Goal: Task Accomplishment & Management: Manage account settings

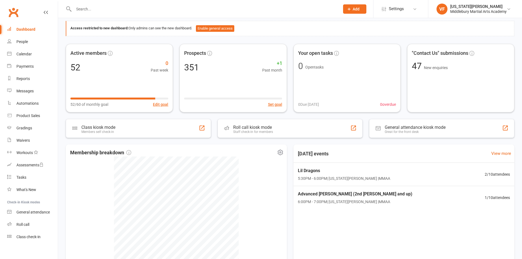
scroll to position [38, 0]
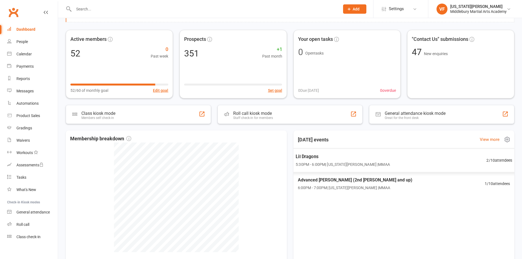
click at [332, 156] on span "Lil Dragons" at bounding box center [343, 156] width 94 height 7
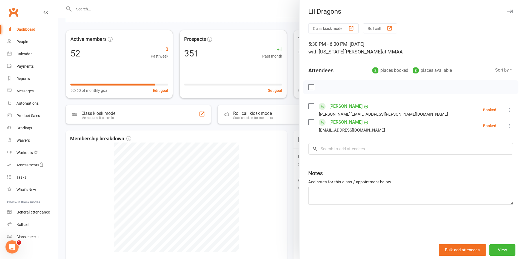
scroll to position [0, 0]
click at [508, 8] on button "button" at bounding box center [510, 11] width 7 height 7
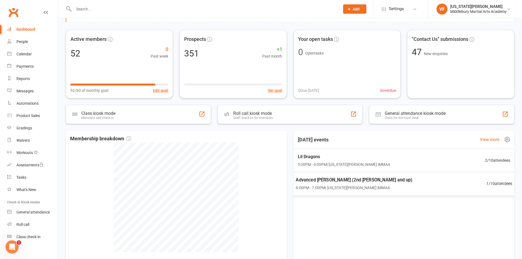
click at [369, 181] on div "Advanced [PERSON_NAME] (2nd [PERSON_NAME] and up) 6:00PM - 7:00PM | [US_STATE][…" at bounding box center [404, 184] width 230 height 24
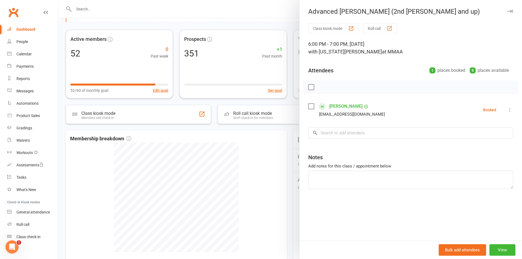
click at [507, 13] on button "button" at bounding box center [510, 11] width 7 height 7
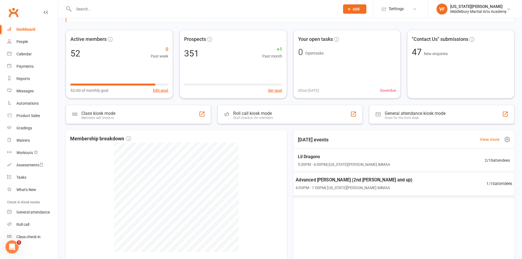
click at [359, 187] on span "6:00PM - 7:00PM | [US_STATE][PERSON_NAME] | MMAA" at bounding box center [354, 188] width 117 height 6
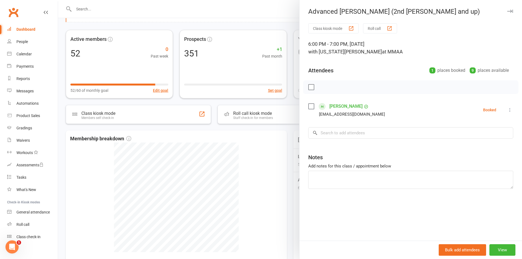
click at [507, 9] on button "button" at bounding box center [510, 11] width 7 height 7
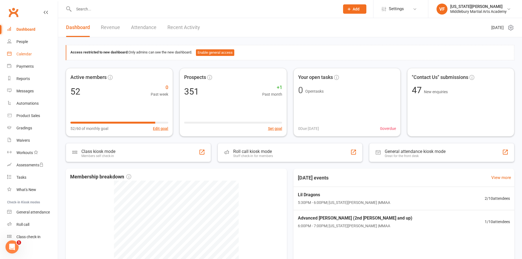
click at [19, 54] on div "Calendar" at bounding box center [23, 54] width 15 height 4
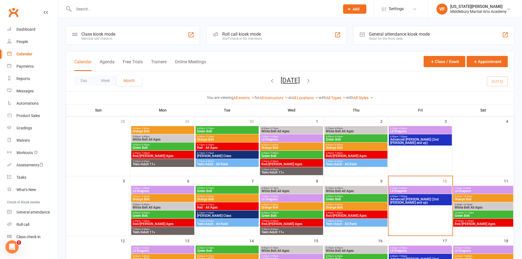
click at [19, 54] on div "Calendar" at bounding box center [24, 54] width 16 height 4
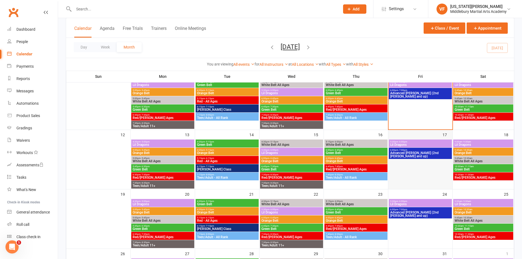
scroll to position [110, 0]
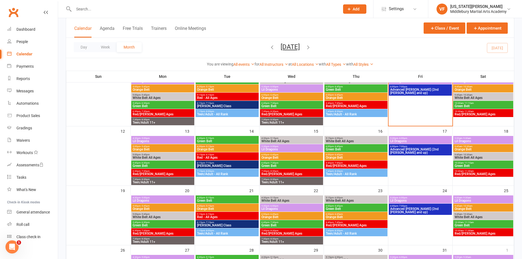
click at [409, 148] on span "Advanced [PERSON_NAME] (2nd [PERSON_NAME] and up)" at bounding box center [420, 151] width 61 height 7
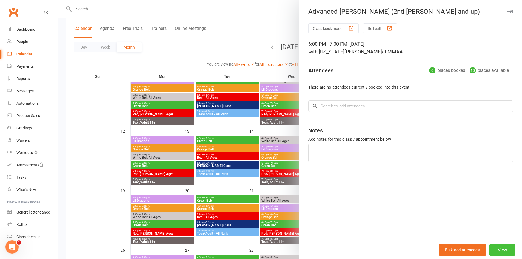
click at [496, 247] on button "View" at bounding box center [502, 250] width 26 height 12
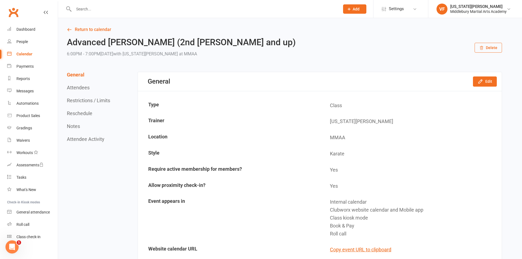
click at [481, 47] on icon "button" at bounding box center [481, 48] width 4 height 4
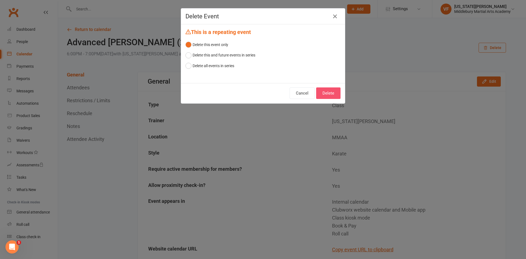
click at [327, 93] on button "Delete" at bounding box center [328, 93] width 24 height 12
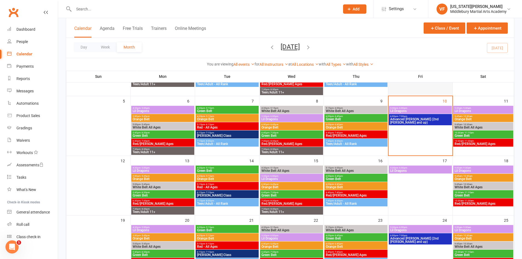
scroll to position [110, 0]
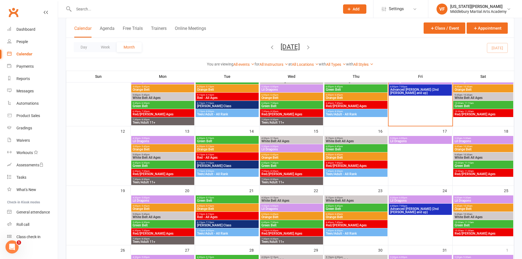
click at [476, 137] on span "9:00am - 9:30am" at bounding box center [483, 138] width 58 height 2
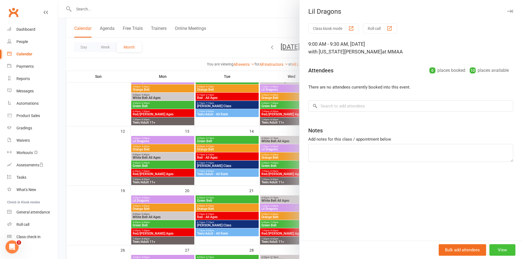
click at [498, 251] on button "View" at bounding box center [502, 250] width 26 height 12
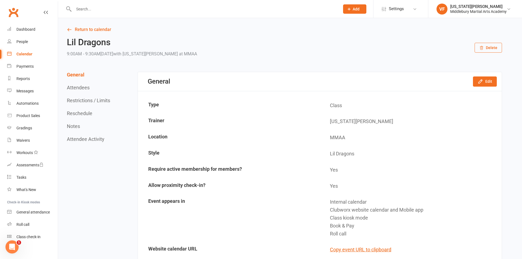
click at [483, 50] on button "Delete" at bounding box center [488, 48] width 27 height 10
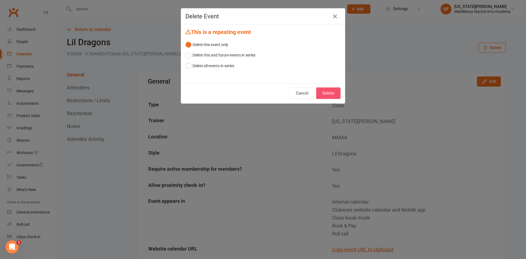
click at [324, 96] on button "Delete" at bounding box center [328, 93] width 24 height 12
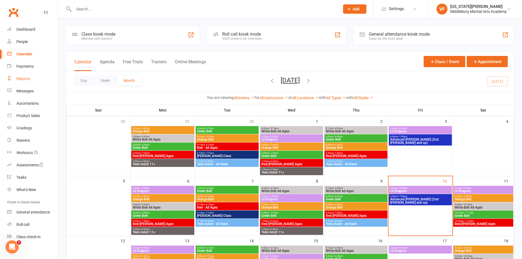
click at [19, 77] on div "Reports" at bounding box center [22, 78] width 13 height 4
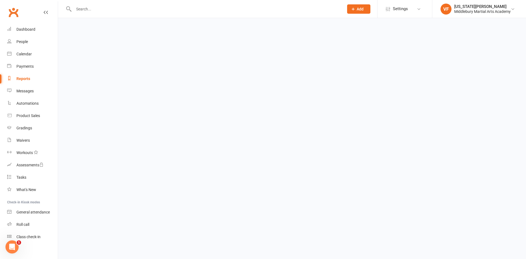
select select "100"
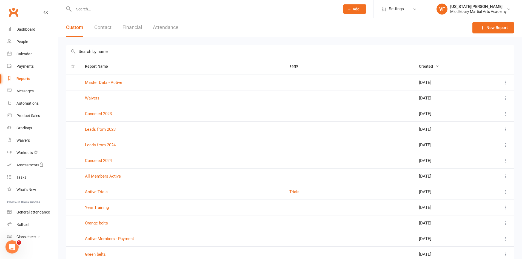
click at [155, 25] on button "Attendance" at bounding box center [165, 27] width 25 height 19
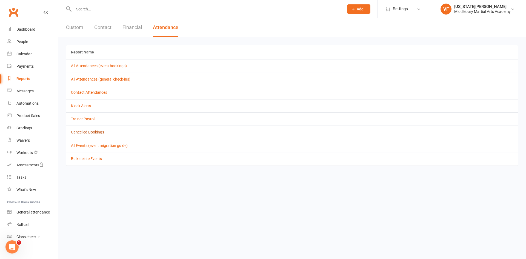
click at [96, 132] on link "Cancelled Bookings" at bounding box center [87, 132] width 33 height 4
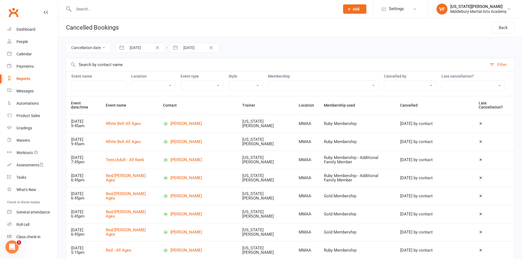
click at [22, 74] on link "Reports" at bounding box center [32, 79] width 51 height 12
select select "100"
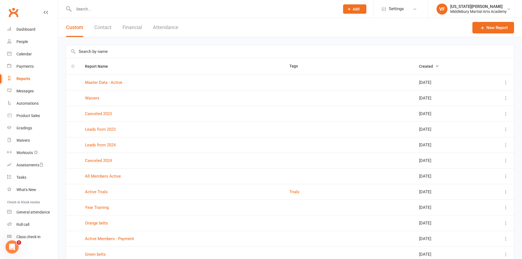
click at [22, 77] on div "Reports" at bounding box center [23, 78] width 14 height 4
click at [20, 79] on div "Reports" at bounding box center [23, 78] width 14 height 4
click at [98, 26] on button "Contact" at bounding box center [102, 27] width 17 height 19
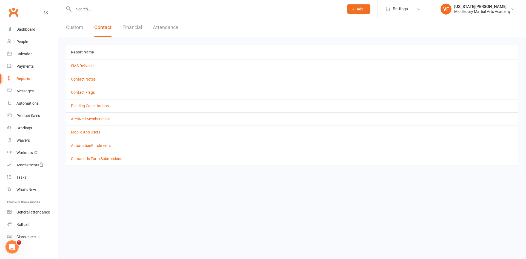
click at [157, 26] on button "Attendance" at bounding box center [165, 27] width 25 height 19
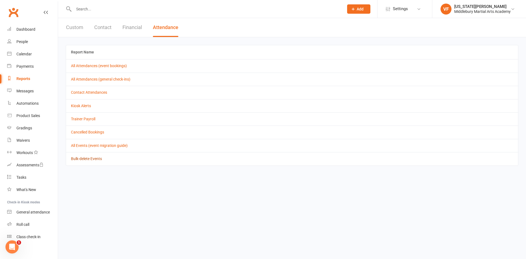
click at [88, 157] on link "Bulk-delete Events" at bounding box center [86, 158] width 31 height 4
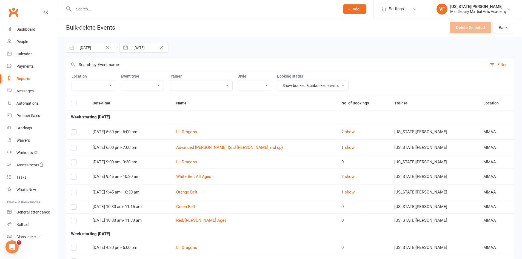
click at [99, 47] on input "[DATE]" at bounding box center [96, 47] width 38 height 9
select select "8"
select select "2025"
select select "9"
select select "2025"
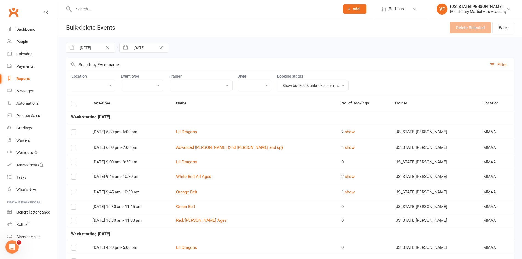
select select "10"
select select "2025"
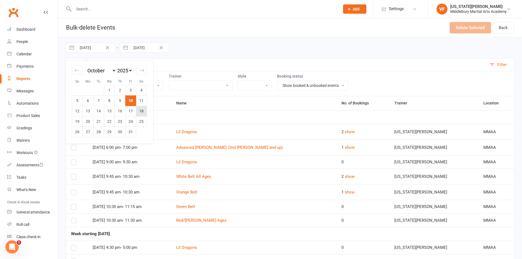
click at [141, 110] on td "18" at bounding box center [141, 111] width 11 height 10
type input "[DATE]"
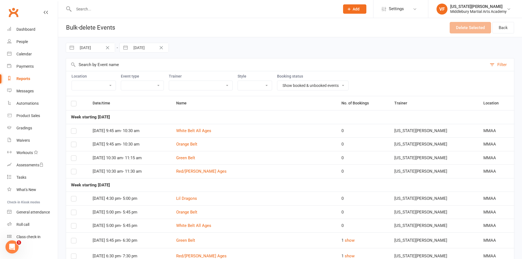
click at [147, 47] on input "[DATE]" at bounding box center [149, 47] width 38 height 9
select select "8"
select select "2025"
select select "9"
select select "2025"
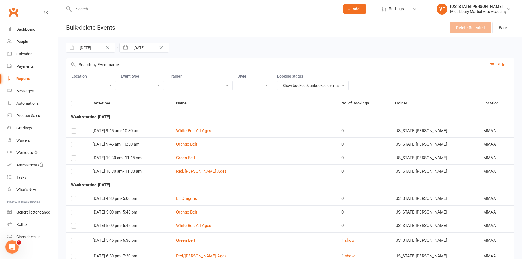
select select "10"
select select "2025"
click at [194, 121] on td "25" at bounding box center [195, 121] width 11 height 10
type input "[DATE]"
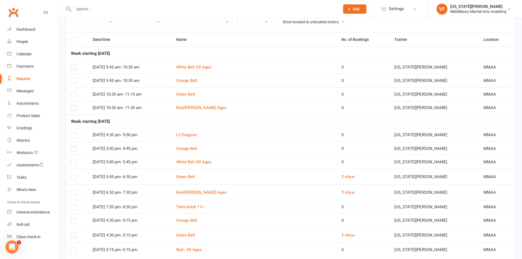
scroll to position [27, 0]
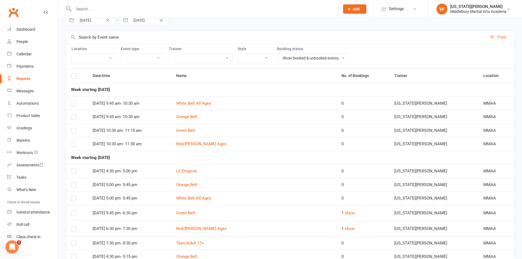
click at [74, 105] on label at bounding box center [73, 105] width 5 height 0
click at [74, 101] on input "checkbox" at bounding box center [73, 101] width 5 height 0
click at [73, 118] on label at bounding box center [73, 118] width 5 height 0
click at [73, 115] on input "checkbox" at bounding box center [73, 115] width 5 height 0
click at [73, 132] on label at bounding box center [73, 132] width 5 height 0
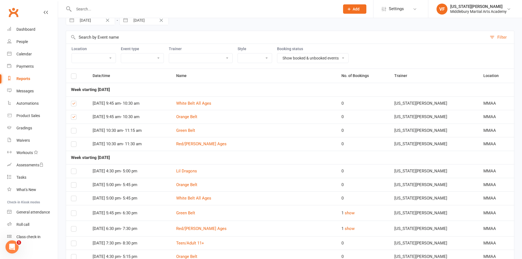
click at [73, 128] on input "checkbox" at bounding box center [73, 128] width 5 height 0
click at [73, 141] on td at bounding box center [77, 144] width 22 height 14
click at [74, 145] on label at bounding box center [73, 145] width 5 height 0
click at [74, 142] on input "checkbox" at bounding box center [73, 142] width 5 height 0
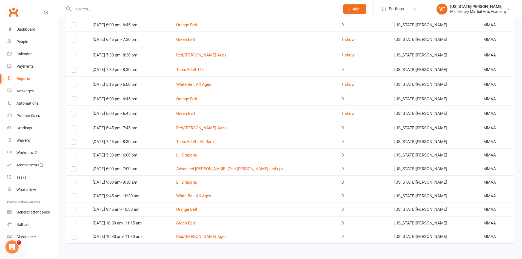
scroll to position [358, 0]
click at [74, 183] on label at bounding box center [73, 183] width 5 height 0
click at [74, 180] on input "checkbox" at bounding box center [73, 180] width 5 height 0
click at [72, 197] on label at bounding box center [73, 197] width 5 height 0
click at [72, 193] on input "checkbox" at bounding box center [73, 193] width 5 height 0
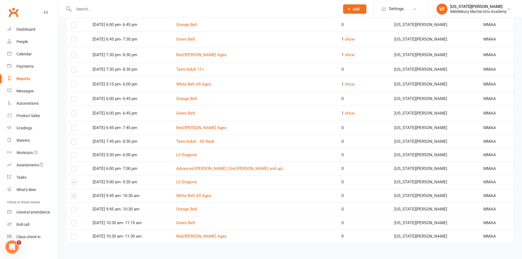
click at [73, 210] on label at bounding box center [73, 210] width 5 height 0
click at [73, 207] on input "checkbox" at bounding box center [73, 207] width 5 height 0
click at [73, 224] on label at bounding box center [73, 224] width 5 height 0
click at [73, 221] on input "checkbox" at bounding box center [73, 221] width 5 height 0
click at [73, 238] on label at bounding box center [73, 238] width 5 height 0
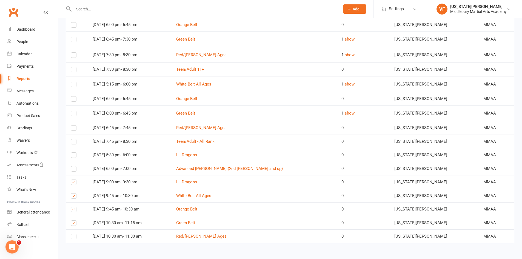
click at [73, 234] on input "checkbox" at bounding box center [73, 234] width 5 height 0
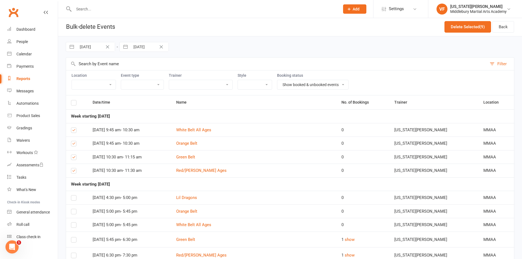
scroll to position [0, 0]
click at [451, 28] on button "Delete Selected (9)" at bounding box center [467, 28] width 47 height 12
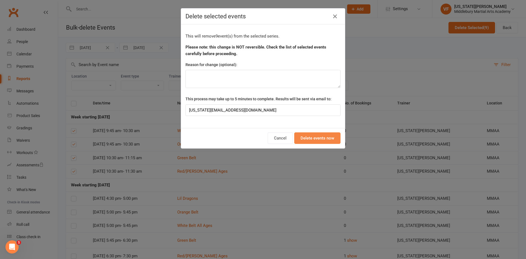
click at [300, 138] on button "Delete events now" at bounding box center [317, 138] width 46 height 12
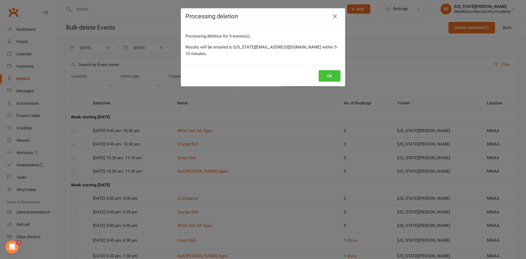
click at [330, 70] on button "Ok" at bounding box center [330, 76] width 22 height 12
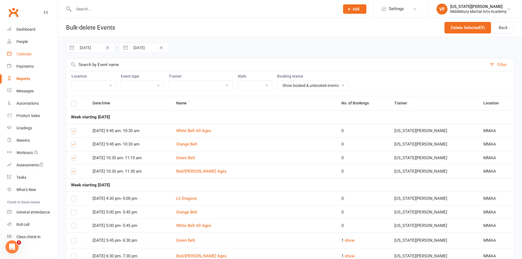
click at [22, 54] on div "Calendar" at bounding box center [23, 54] width 15 height 4
